Goal: Transaction & Acquisition: Purchase product/service

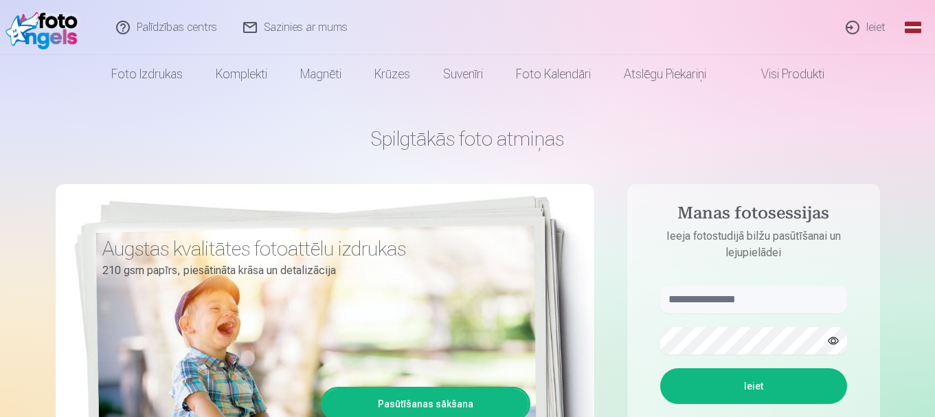
click at [862, 28] on link "Ieiet" at bounding box center [866, 27] width 66 height 55
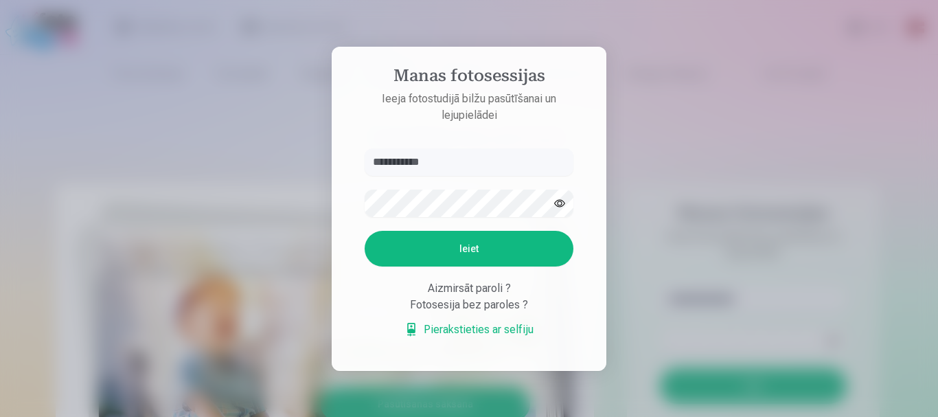
type input "**********"
click at [365, 231] on button "Ieiet" at bounding box center [469, 249] width 209 height 36
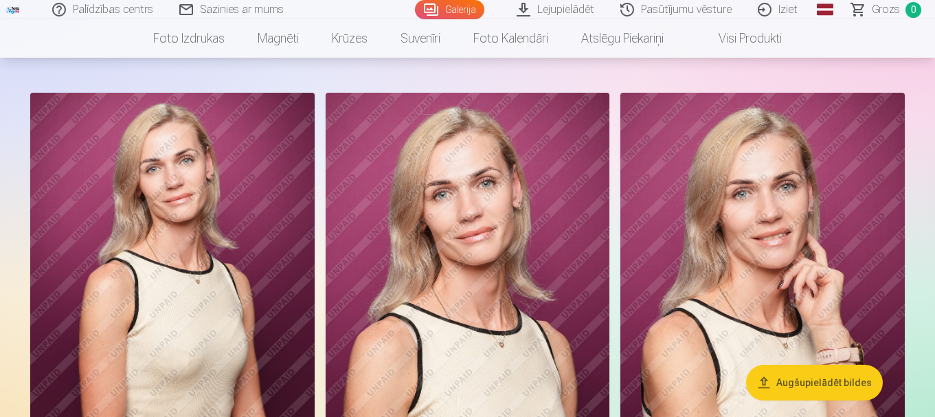
scroll to position [67, 0]
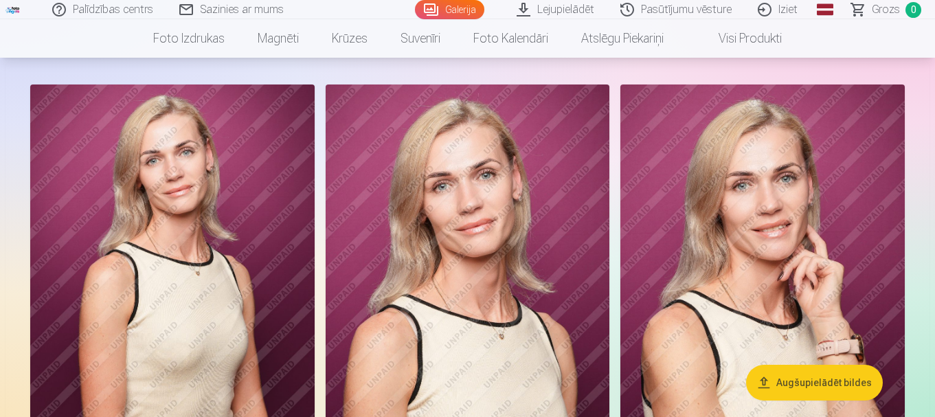
click at [934, 28] on nav "Foto izdrukas Augstas kvalitātes fotoattēlu izdrukas 210 gsm papīrs, piesātināt…" at bounding box center [467, 38] width 935 height 38
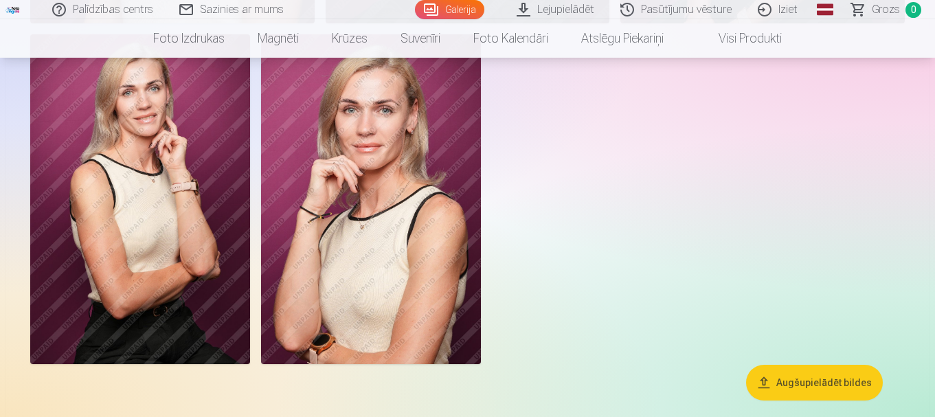
scroll to position [983, 0]
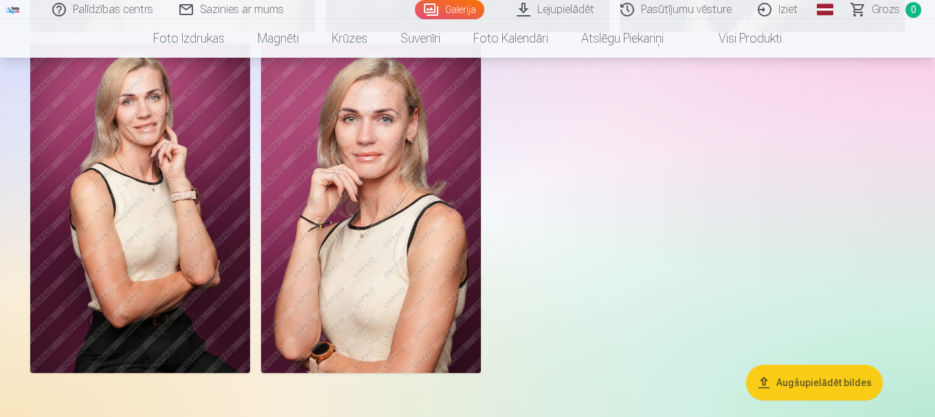
click at [381, 199] on img at bounding box center [371, 208] width 220 height 330
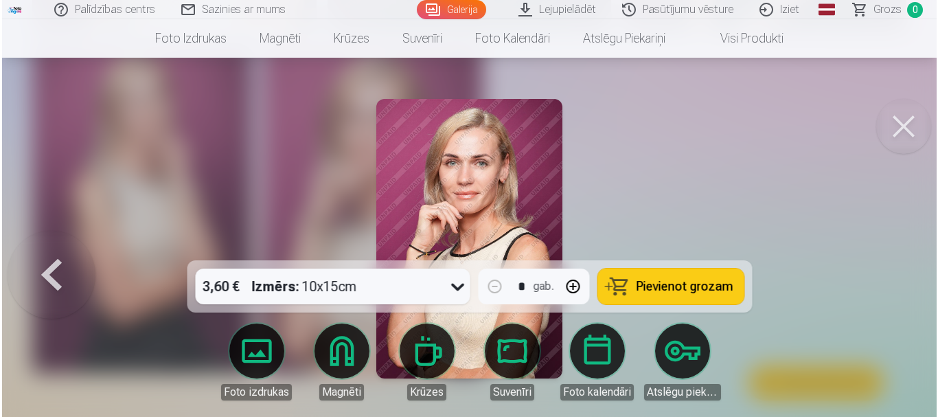
scroll to position [984, 0]
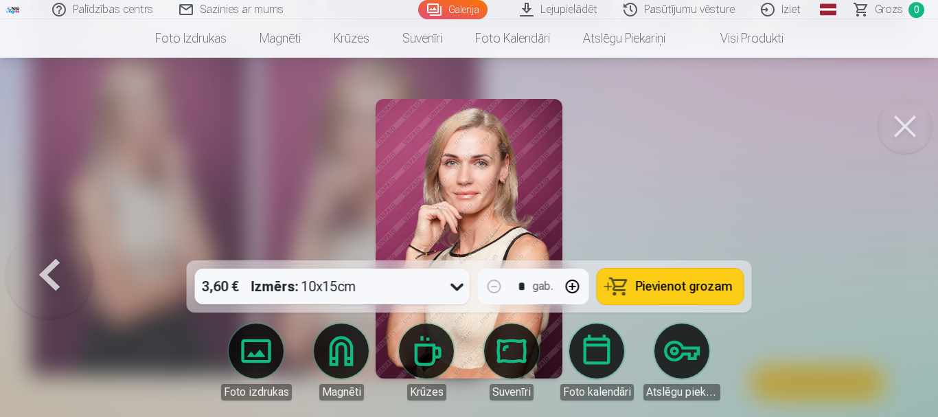
click at [908, 114] on button at bounding box center [905, 126] width 55 height 55
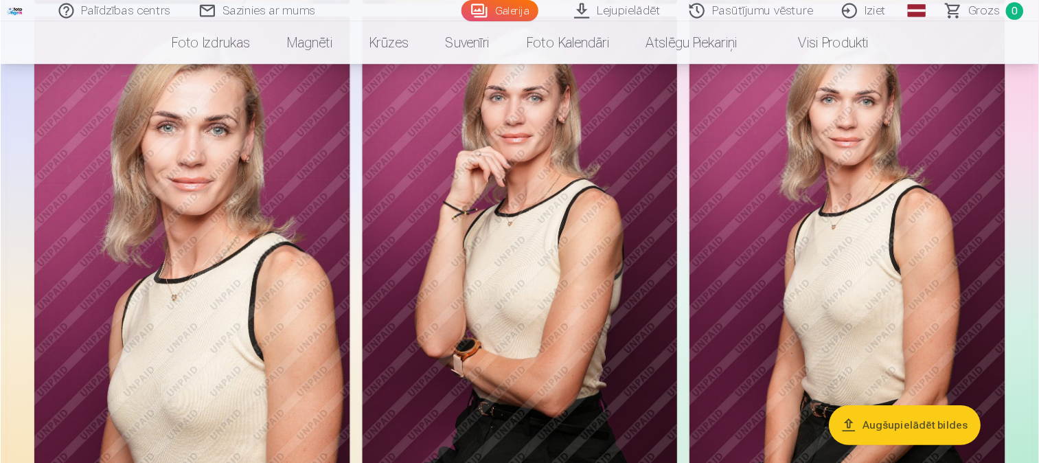
scroll to position [574, 0]
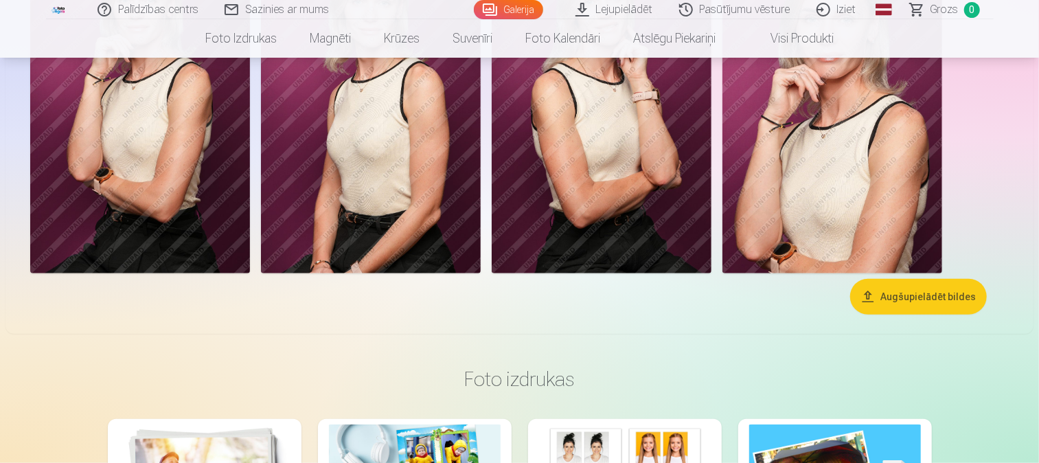
drag, startPoint x: 898, startPoint y: 0, endPoint x: 639, endPoint y: 304, distance: 399.5
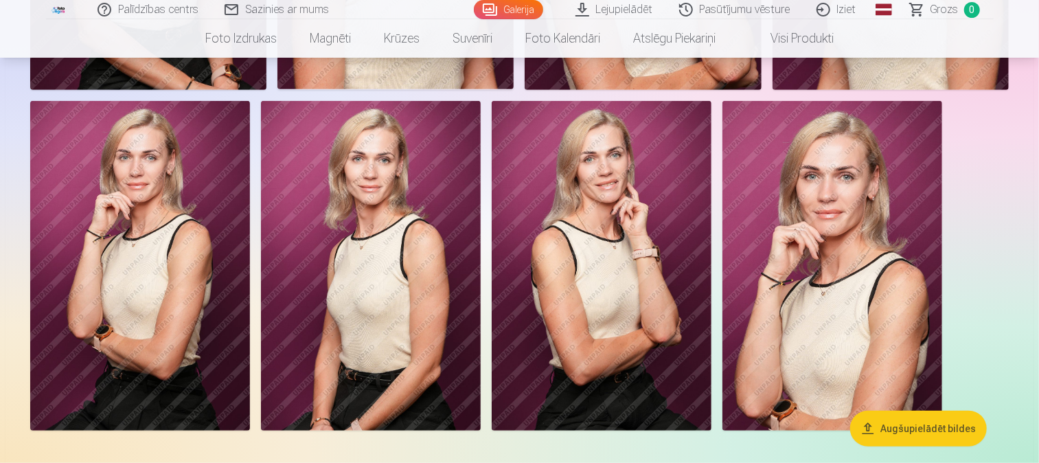
scroll to position [431, 0]
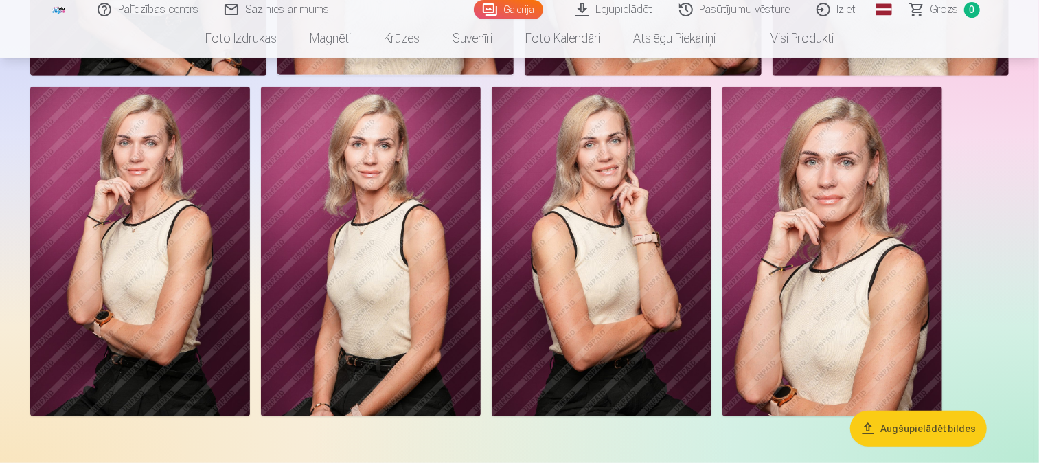
click at [412, 172] on img at bounding box center [371, 252] width 220 height 330
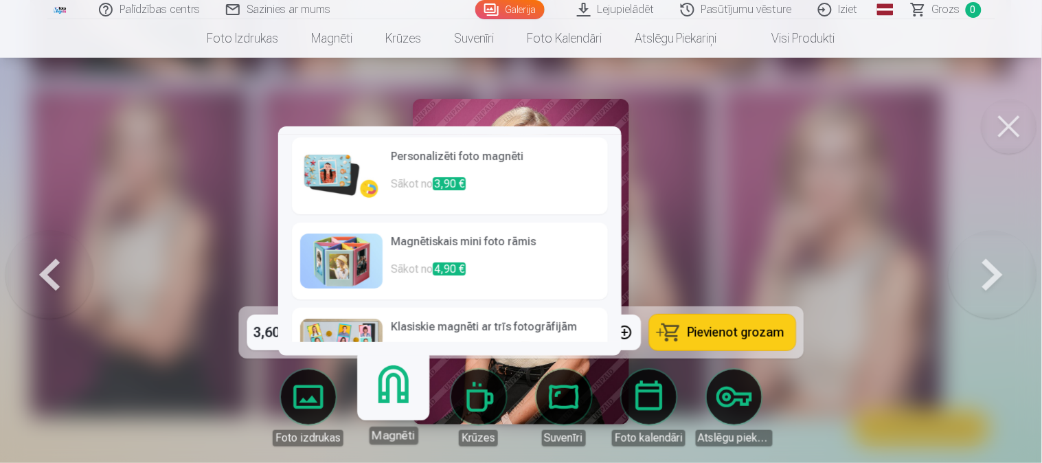
click at [402, 378] on link "Magnēti" at bounding box center [393, 402] width 84 height 84
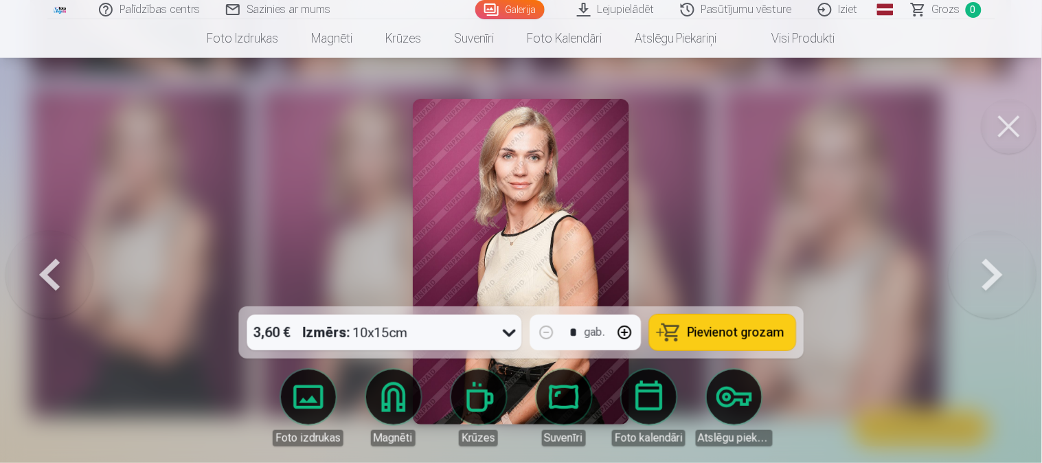
click at [505, 334] on icon at bounding box center [509, 332] width 22 height 22
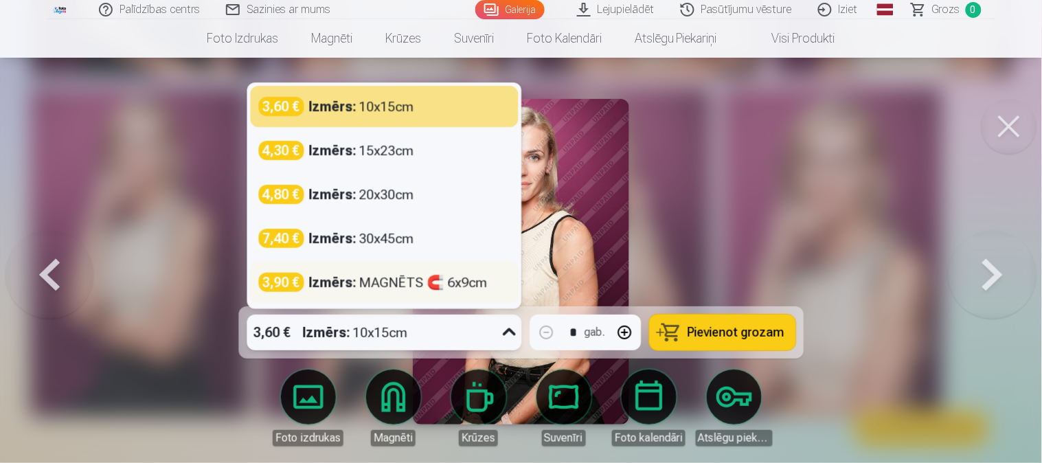
click at [468, 283] on div "Izmērs : MAGNĒTS 🧲 6x9cm" at bounding box center [398, 282] width 179 height 19
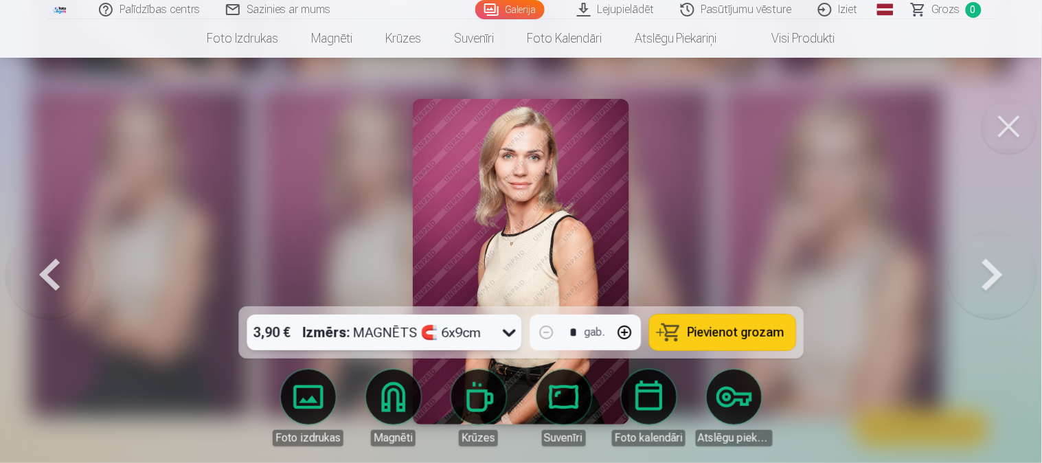
click at [719, 320] on button "Pievienot grozam" at bounding box center [722, 333] width 146 height 36
click at [934, 107] on button at bounding box center [1009, 126] width 55 height 55
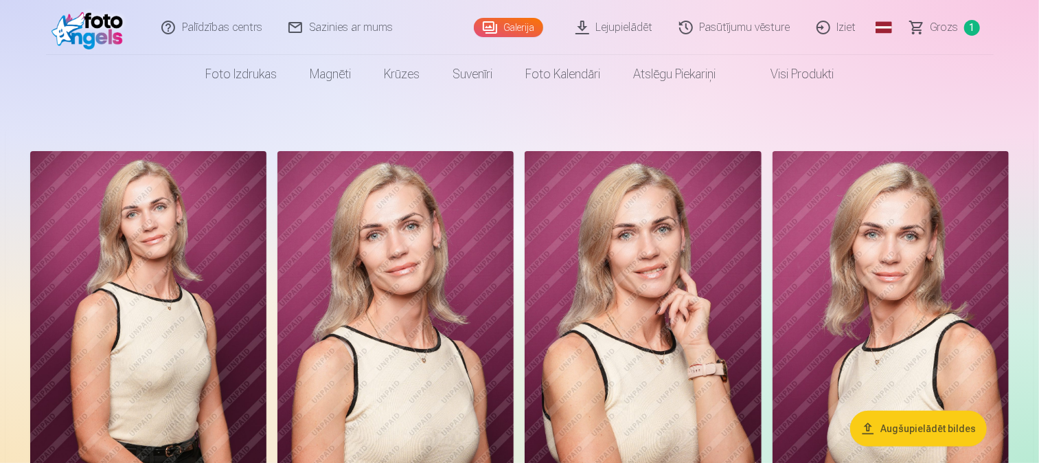
click at [520, 27] on link "Galerija" at bounding box center [508, 27] width 69 height 19
click at [934, 19] on span "Grozs" at bounding box center [945, 27] width 28 height 16
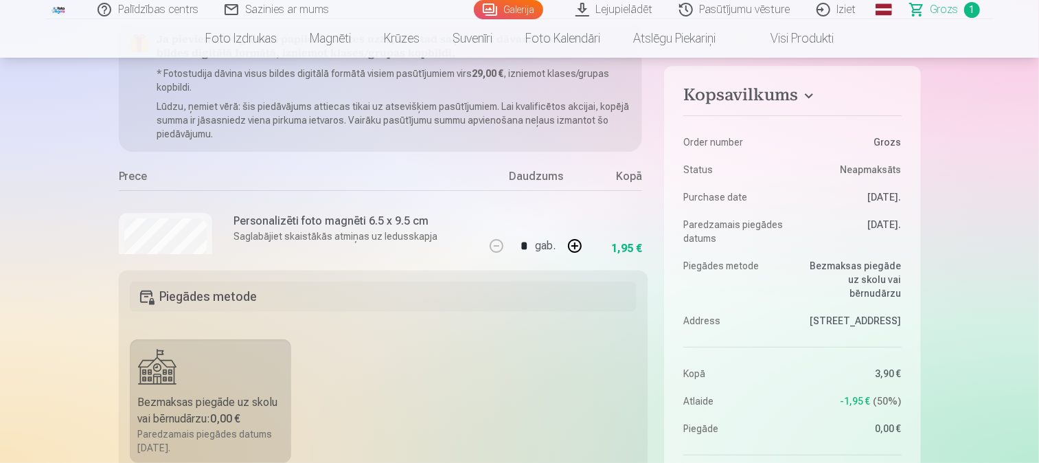
scroll to position [122, 0]
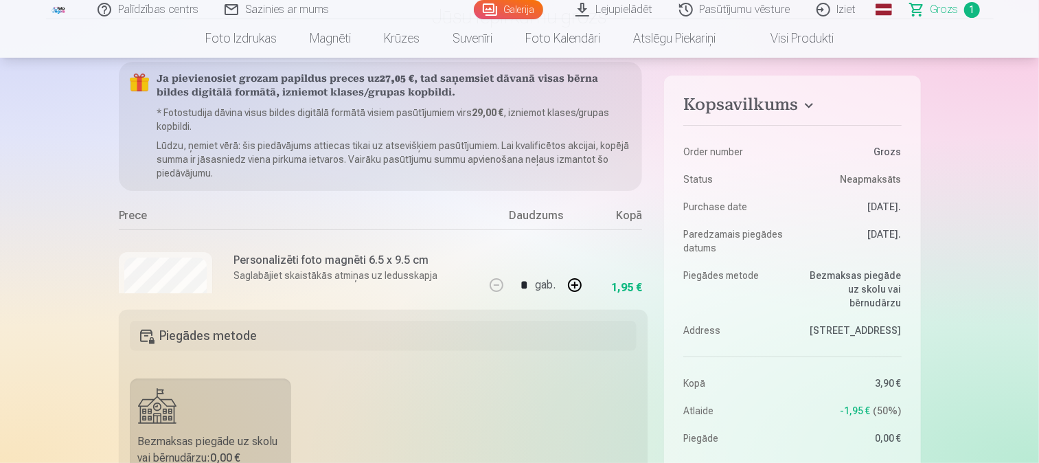
click at [518, 2] on link "Galerija" at bounding box center [508, 9] width 69 height 19
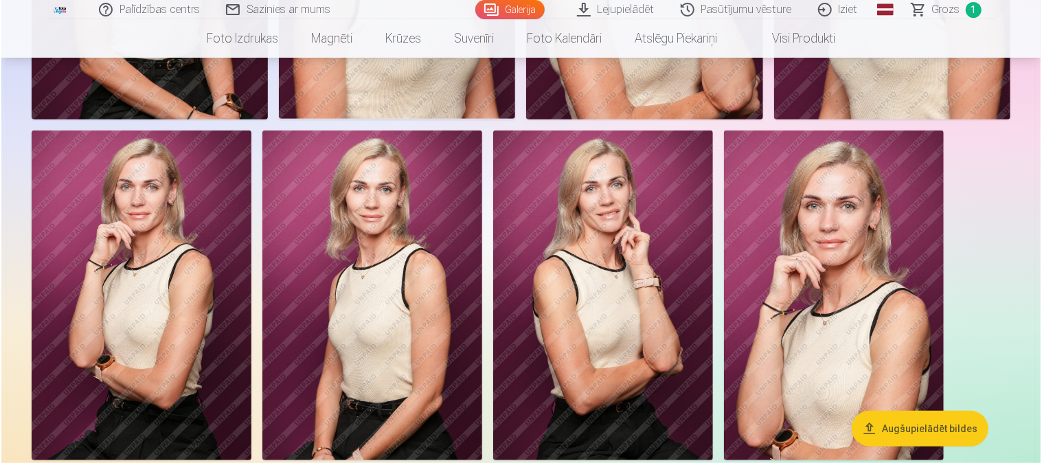
scroll to position [416, 0]
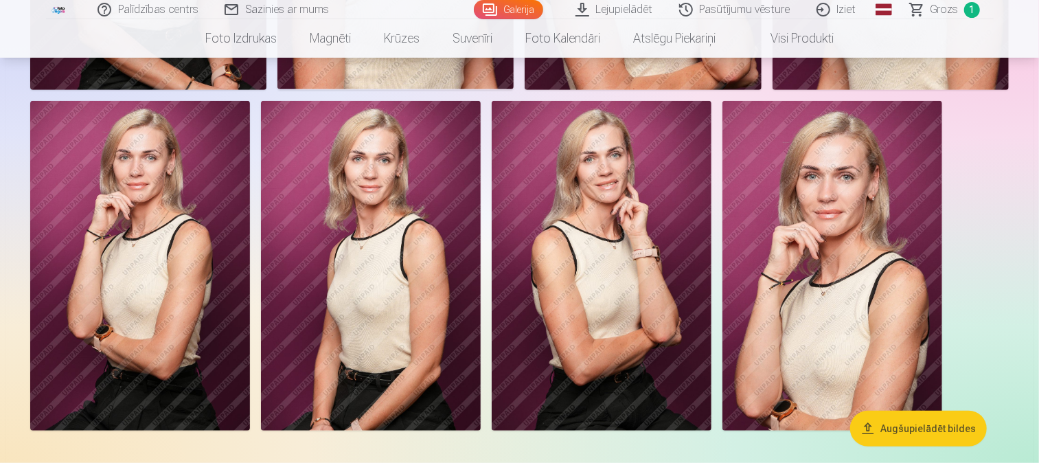
click at [144, 283] on img at bounding box center [140, 266] width 220 height 330
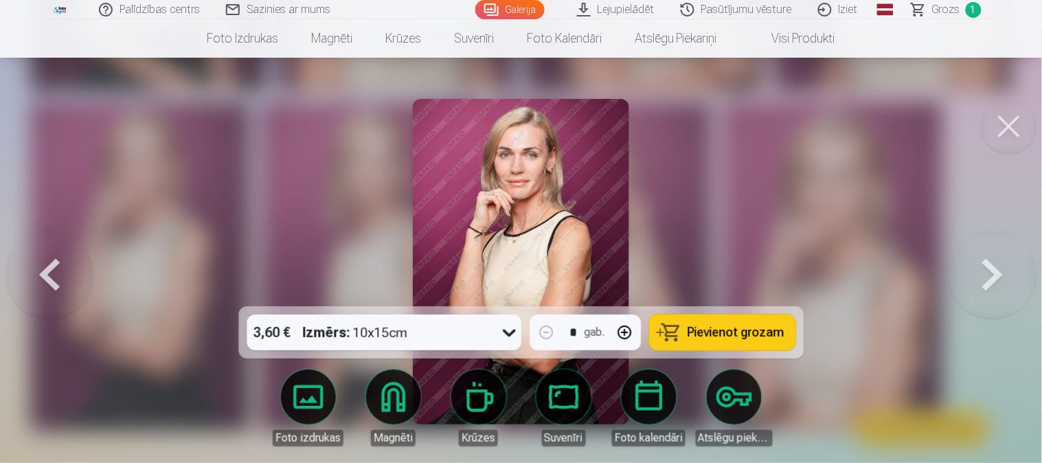
click at [505, 328] on icon at bounding box center [509, 332] width 22 height 22
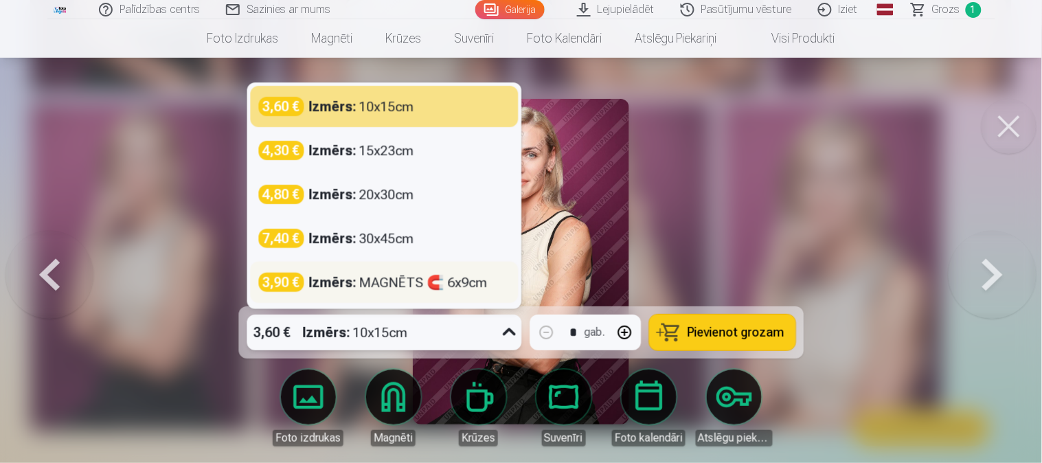
click at [465, 291] on div "Izmērs : MAGNĒTS 🧲 6x9cm" at bounding box center [398, 282] width 179 height 19
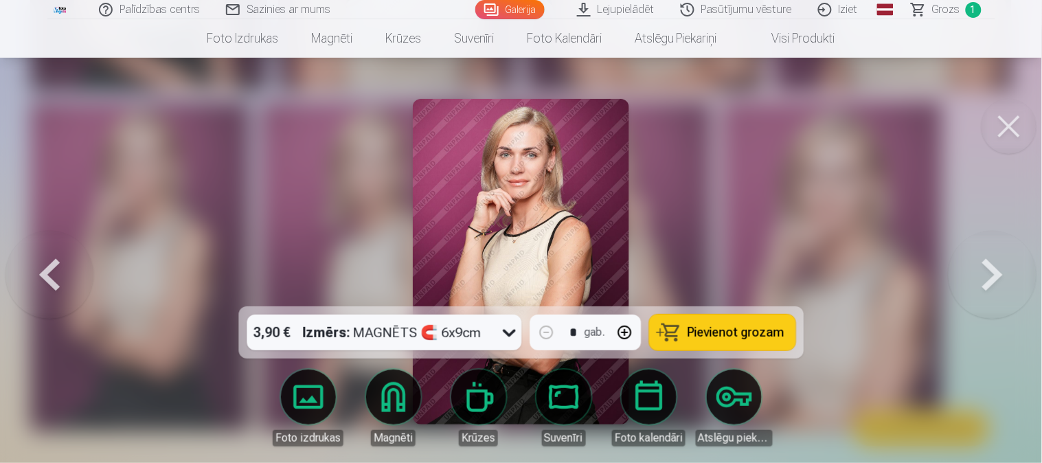
click at [756, 331] on span "Pievienot grozam" at bounding box center [736, 332] width 97 height 12
click at [934, 16] on link "Grozs 2" at bounding box center [947, 9] width 96 height 19
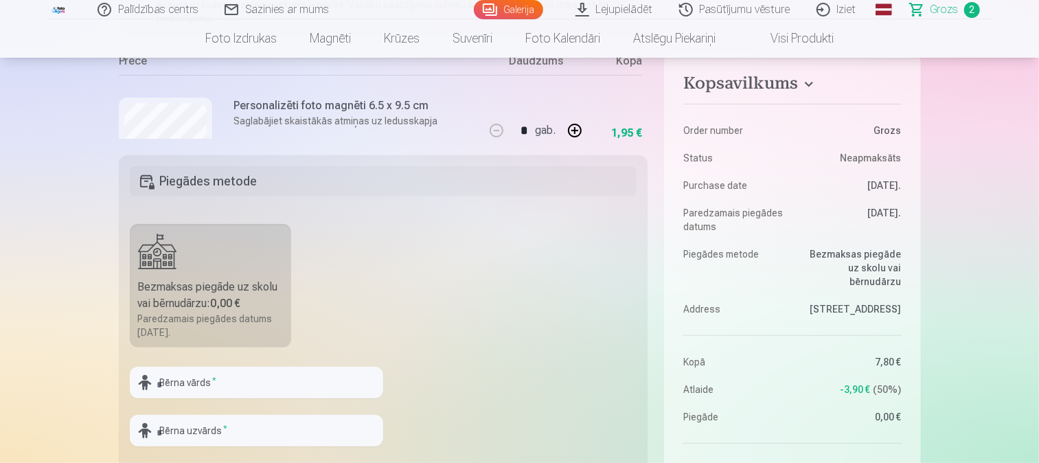
scroll to position [285, 0]
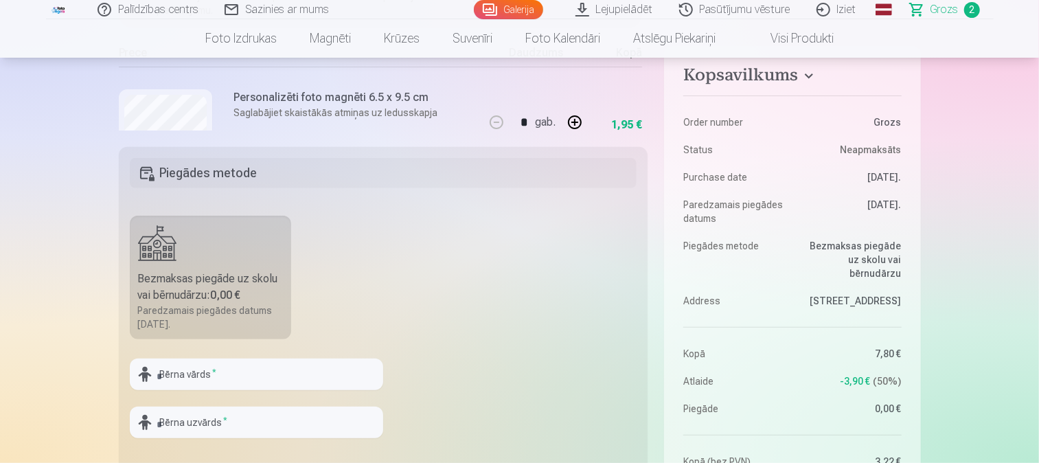
click at [223, 177] on h5 "Piegādes metode" at bounding box center [384, 173] width 508 height 30
click at [225, 365] on input "text" at bounding box center [256, 375] width 253 height 32
click at [524, 224] on fieldset "Piegādes metode Bezmaksas piegāde uz skolu vai bērnudārzu : 0,00 € Paredzamais …" at bounding box center [384, 310] width 530 height 327
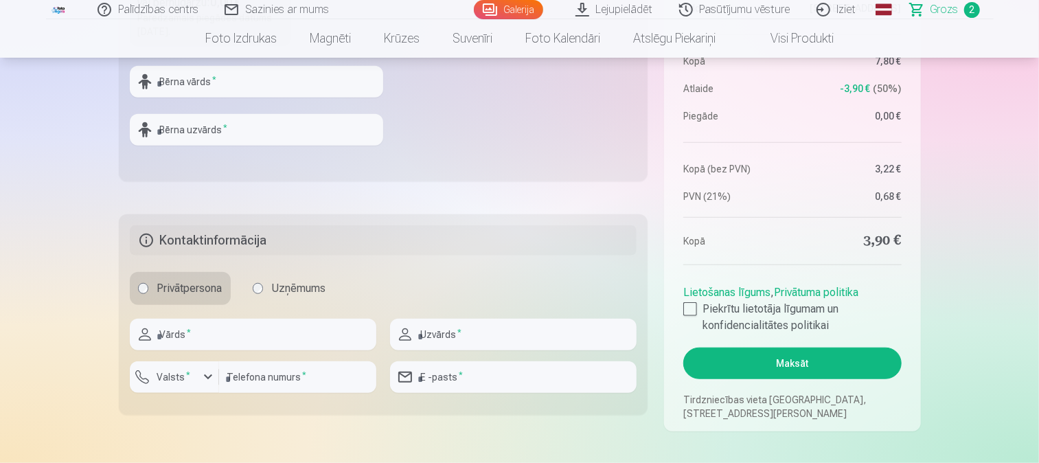
scroll to position [593, 0]
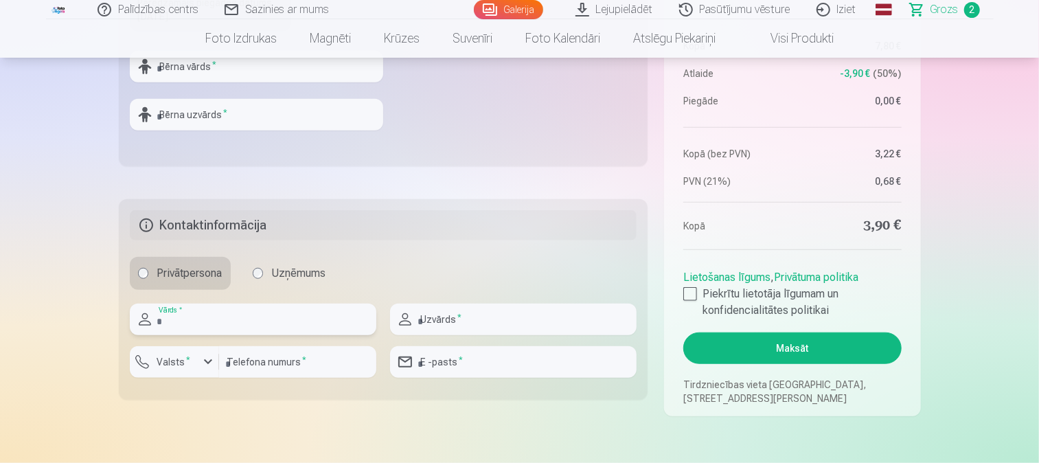
click at [316, 321] on input "text" at bounding box center [253, 320] width 247 height 32
type input "********"
type input "*******"
click at [243, 358] on input "number" at bounding box center [297, 362] width 157 height 32
type input "********"
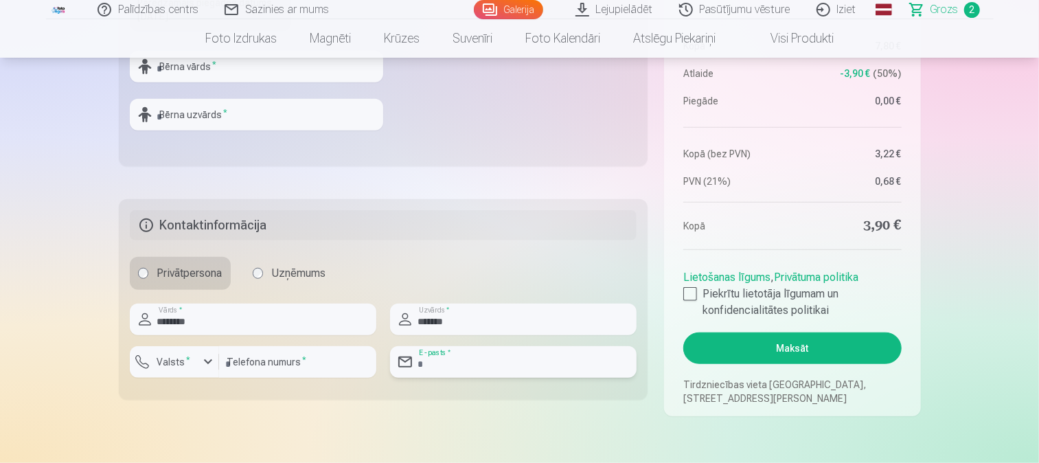
click at [471, 372] on input "email" at bounding box center [513, 362] width 247 height 32
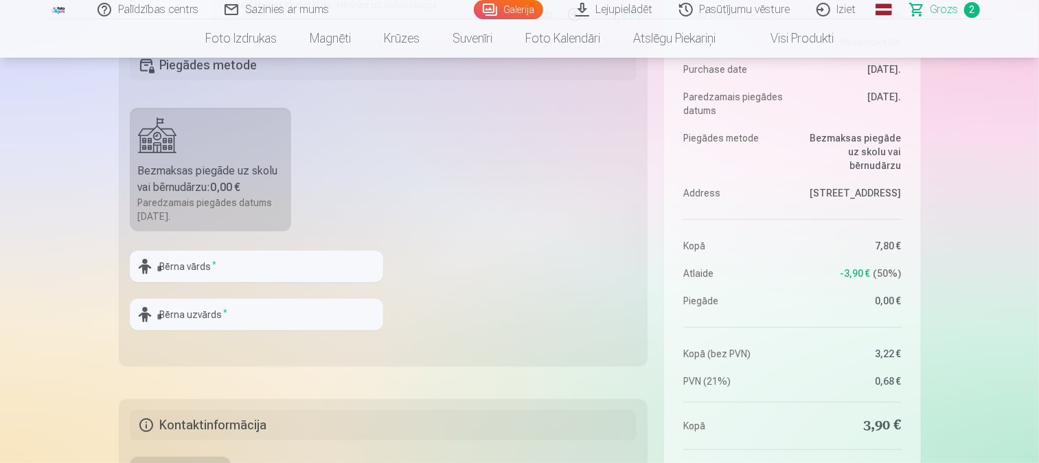
scroll to position [408, 0]
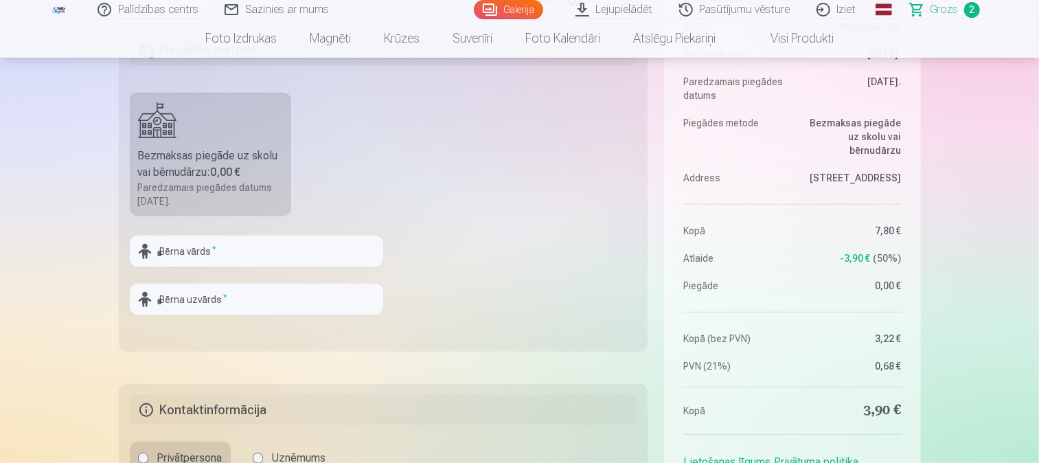
type input "**********"
click at [290, 240] on input "text" at bounding box center [256, 252] width 253 height 32
type input "********"
type input "*******"
click at [403, 246] on fieldset "Piegādes metode Bezmaksas piegāde uz skolu vai bērnudārzu : 0,00 € Paredzamais …" at bounding box center [384, 187] width 530 height 327
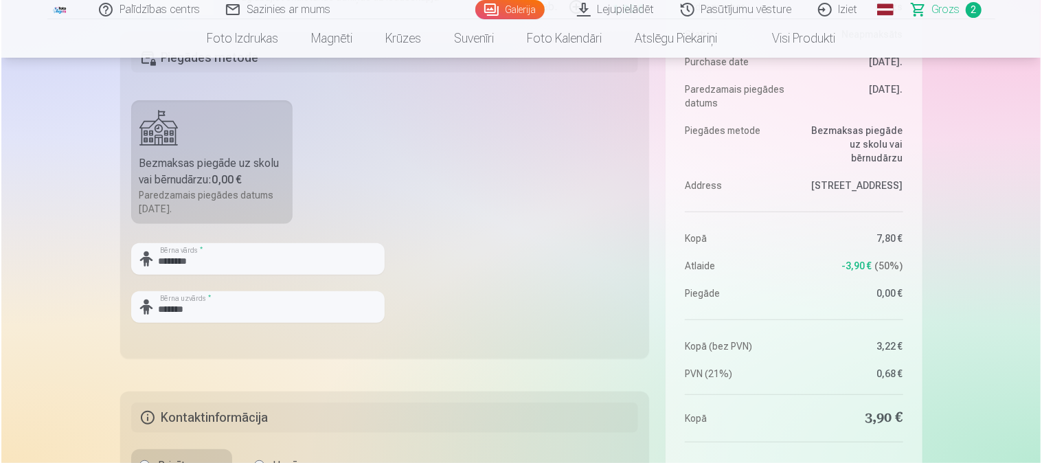
scroll to position [600, 0]
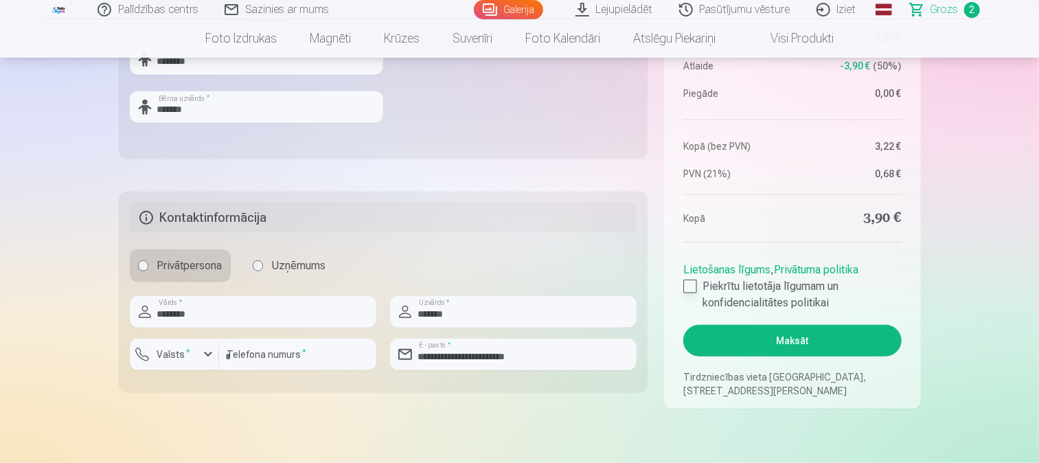
click at [690, 284] on div at bounding box center [690, 287] width 14 height 14
click at [731, 344] on button "Maksāt" at bounding box center [792, 341] width 218 height 32
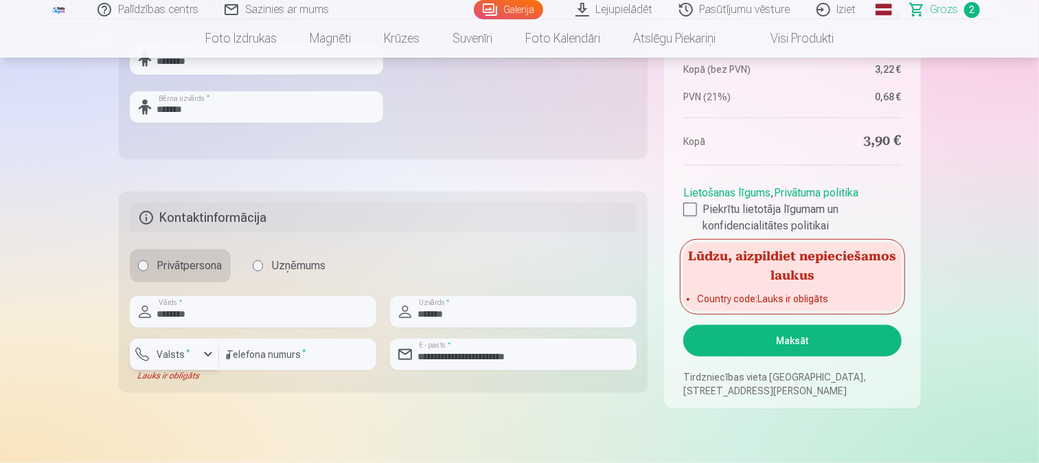
click at [198, 360] on button "Valsts *" at bounding box center [174, 355] width 89 height 32
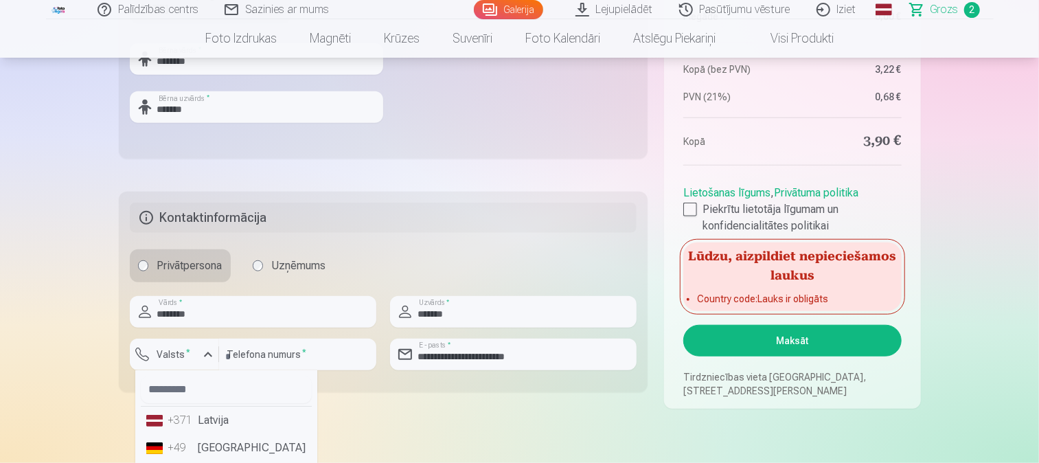
click at [208, 413] on li "+371 Latvija" at bounding box center [226, 420] width 171 height 27
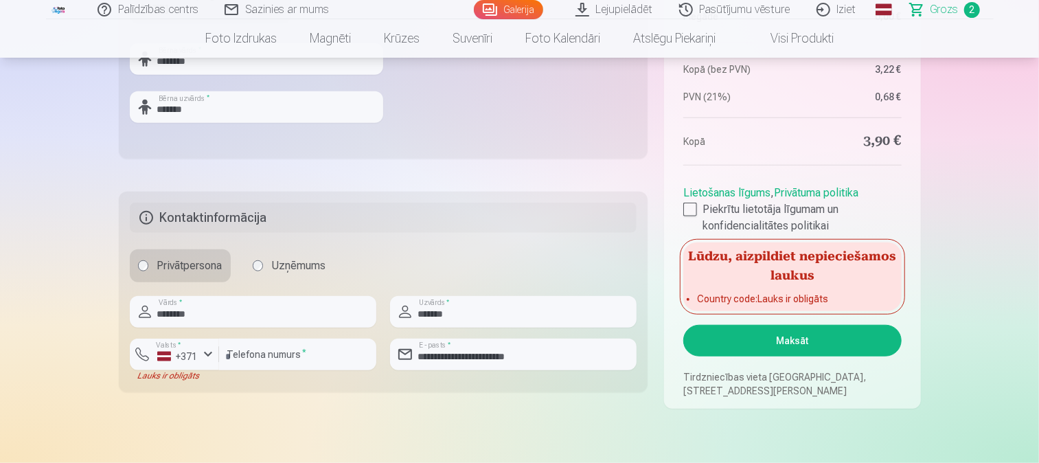
click at [728, 332] on button "Maksāt" at bounding box center [792, 341] width 218 height 32
